Goal: Task Accomplishment & Management: Use online tool/utility

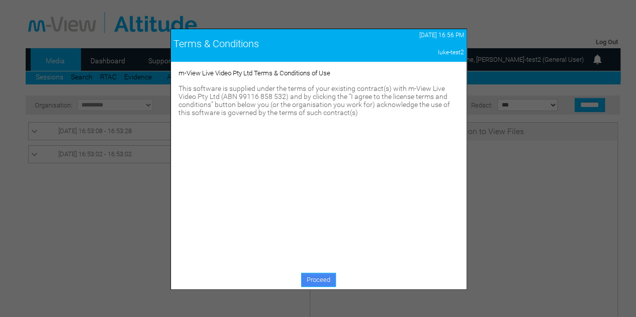
click at [323, 280] on link "Proceed" at bounding box center [318, 280] width 35 height 14
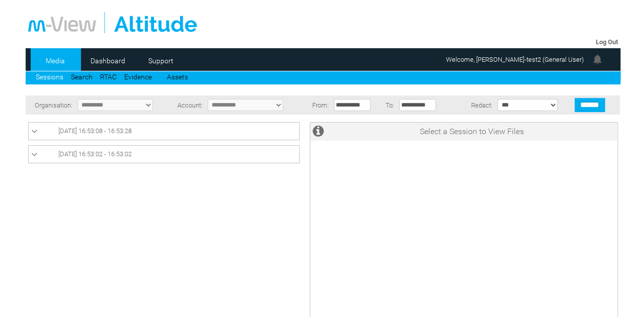
click at [116, 155] on span "[DATE] 16:53:02 - 16:53:02" at bounding box center [94, 154] width 73 height 8
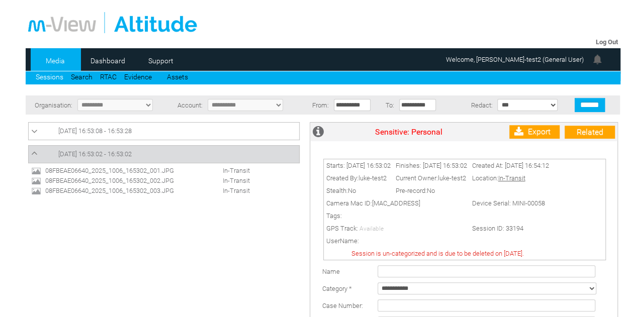
click at [118, 193] on span "08FBEAE06640_2025_1006_165302_003.JPG" at bounding box center [119, 191] width 153 height 8
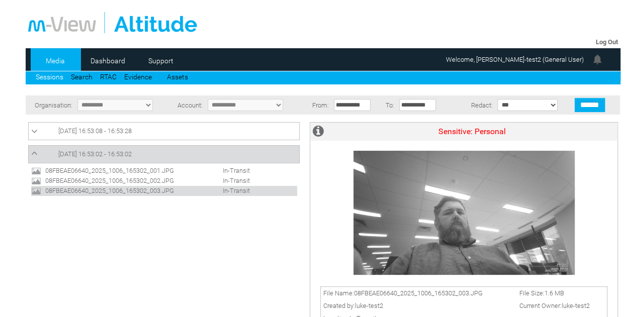
click at [118, 181] on span "08FBEAE06640_2025_1006_165302_002.JPG" at bounding box center [119, 181] width 153 height 8
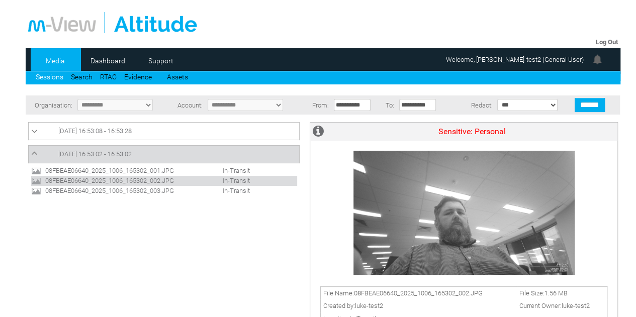
click at [122, 168] on span "08FBEAE06640_2025_1006_165302_001.JPG" at bounding box center [119, 171] width 153 height 8
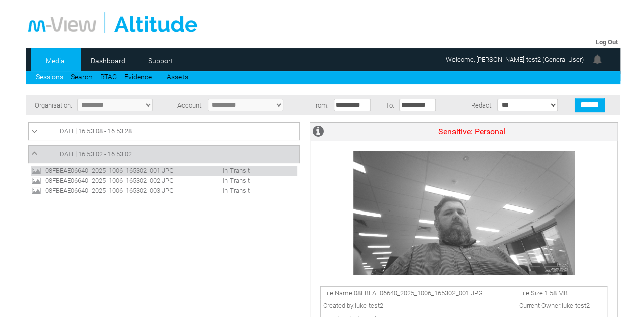
click at [126, 128] on span "[DATE] 16:53:08 - 16:53:28" at bounding box center [94, 131] width 73 height 8
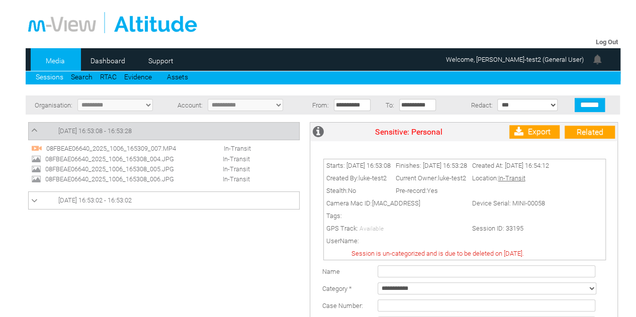
click at [129, 179] on span "08FBEAE06640_2025_1006_165308_006.JPG" at bounding box center [119, 180] width 153 height 8
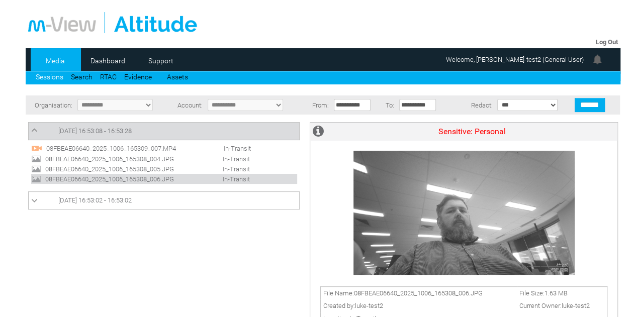
click at [131, 170] on span "08FBEAE06640_2025_1006_165308_005.JPG" at bounding box center [119, 170] width 153 height 8
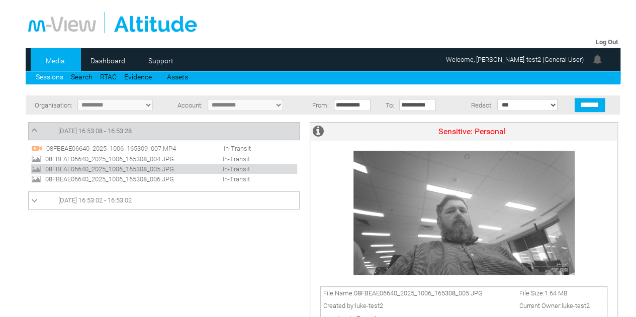
click at [129, 198] on span "[DATE] 16:53:02 - 16:53:02" at bounding box center [94, 201] width 73 height 8
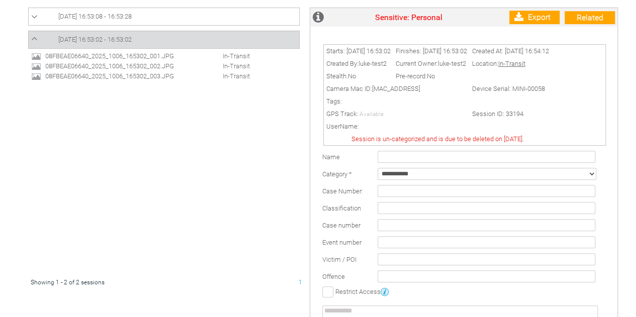
scroll to position [151, 0]
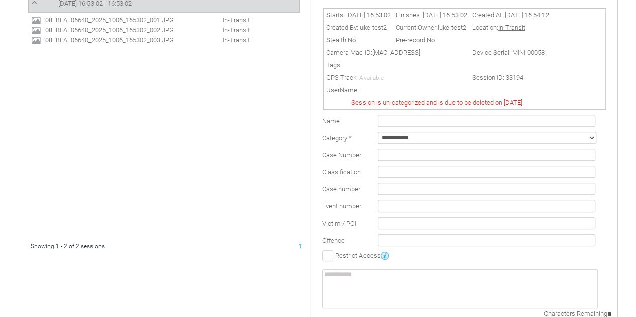
click at [406, 142] on select "**********" at bounding box center [487, 138] width 219 height 12
select select "*"
click at [378, 135] on select "**********" at bounding box center [487, 138] width 219 height 12
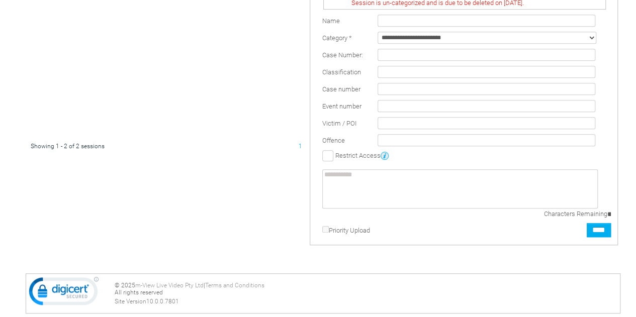
scroll to position [252, 0]
click at [600, 228] on input "****" at bounding box center [599, 230] width 24 height 14
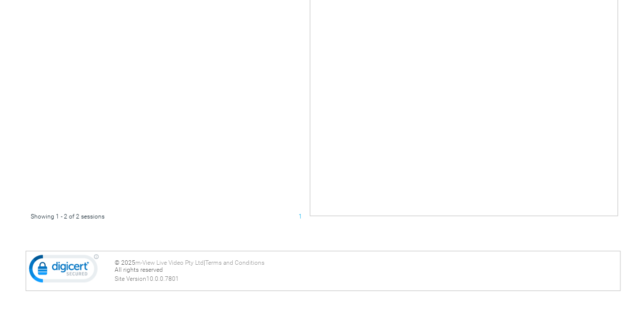
scroll to position [0, 0]
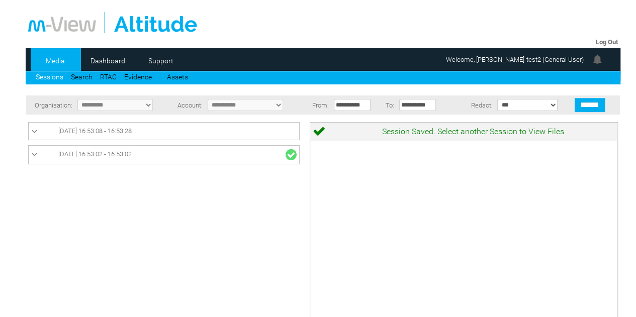
click at [208, 132] on link "[DATE] 16:53:08 - 16:53:28" at bounding box center [164, 131] width 266 height 12
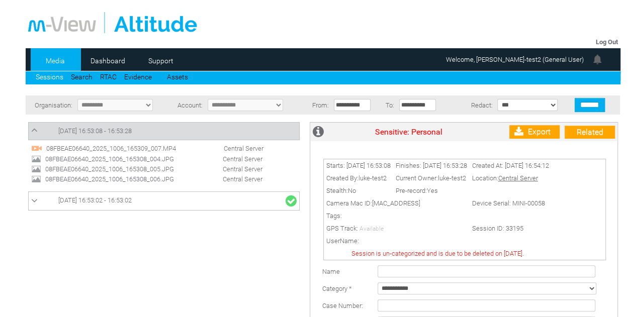
click at [133, 145] on span "08FBEAE06640_2025_1006_165309_007.MP4" at bounding box center [120, 149] width 153 height 8
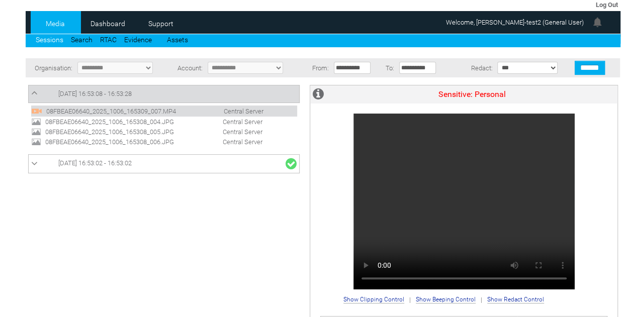
scroll to position [50, 0]
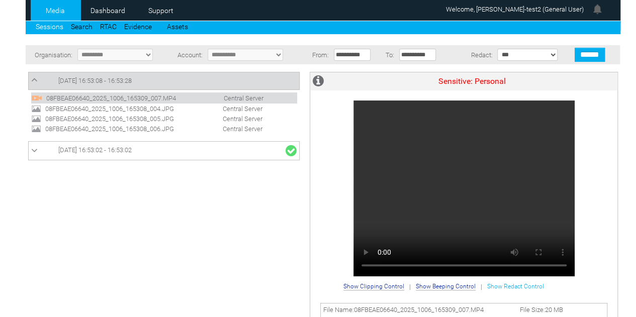
click at [515, 285] on span "Show Redact Control" at bounding box center [516, 286] width 57 height 7
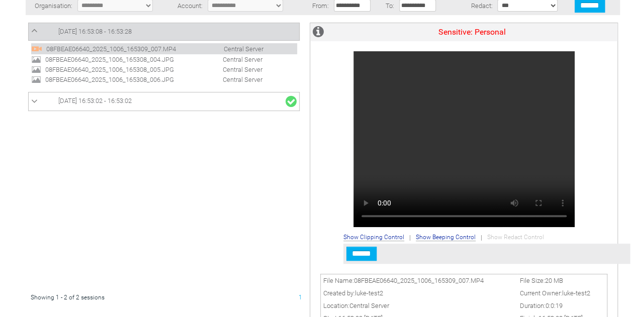
scroll to position [101, 0]
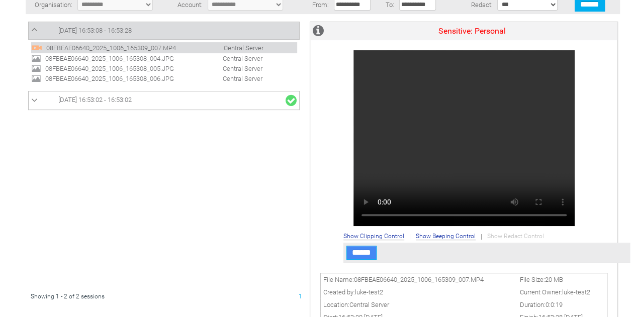
click at [366, 257] on input "******" at bounding box center [362, 253] width 30 height 14
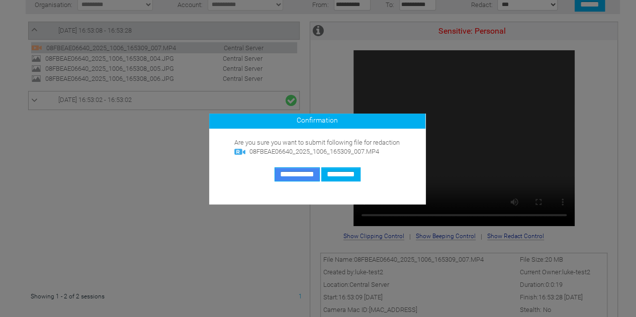
click at [287, 176] on input "**********" at bounding box center [297, 175] width 45 height 14
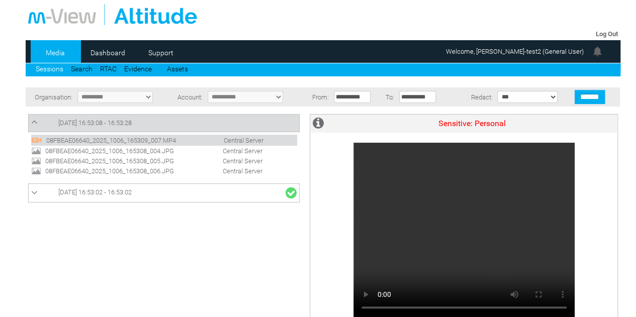
scroll to position [0, 0]
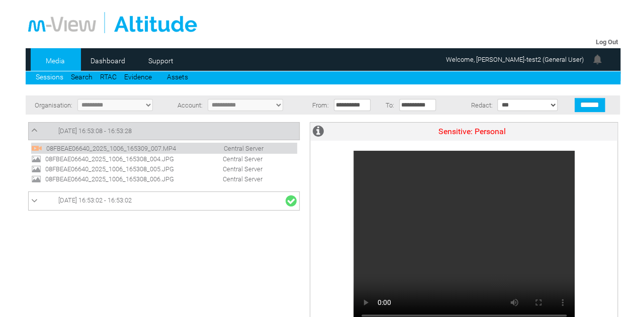
click at [125, 158] on span "08FBEAE06640_2025_1006_165308_004.JPG" at bounding box center [119, 159] width 153 height 8
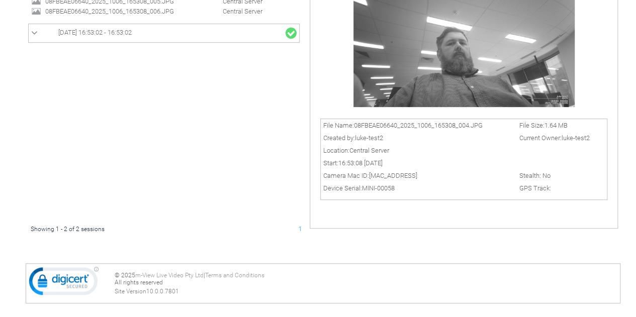
scroll to position [81, 0]
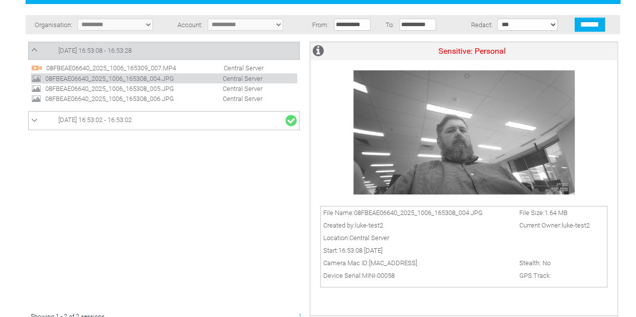
click at [135, 92] on span "08FBEAE06640_2025_1006_165308_005.JPG" at bounding box center [119, 89] width 153 height 8
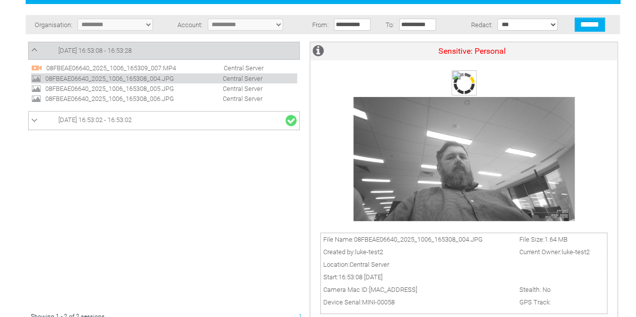
scroll to position [0, 0]
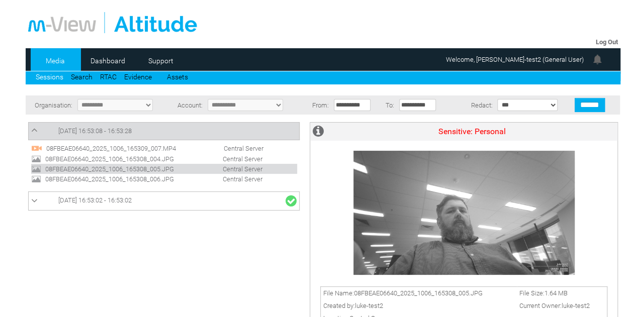
click at [104, 178] on span "08FBEAE06640_2025_1006_165308_006.JPG" at bounding box center [119, 180] width 153 height 8
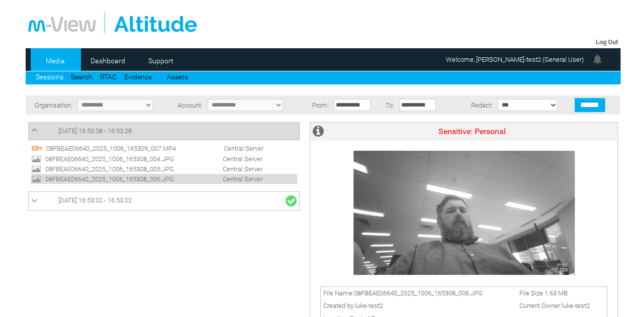
click at [98, 146] on span "08FBEAE06640_2025_1006_165309_007.MP4" at bounding box center [120, 149] width 153 height 8
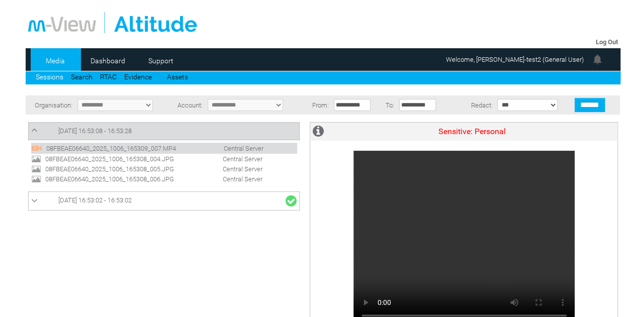
click at [608, 41] on link "Log Out" at bounding box center [607, 42] width 22 height 8
